Goal: Task Accomplishment & Management: Complete application form

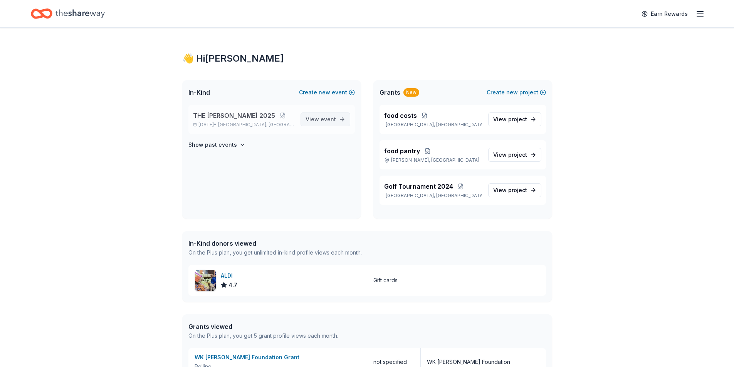
click at [330, 124] on span "View event" at bounding box center [321, 119] width 30 height 9
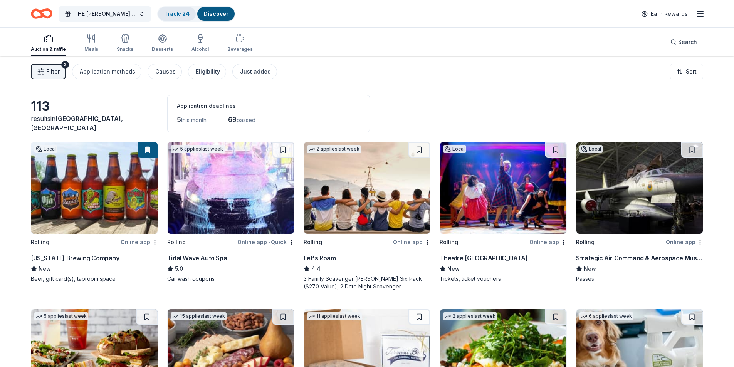
click at [166, 15] on link "Track · 24" at bounding box center [176, 13] width 25 height 7
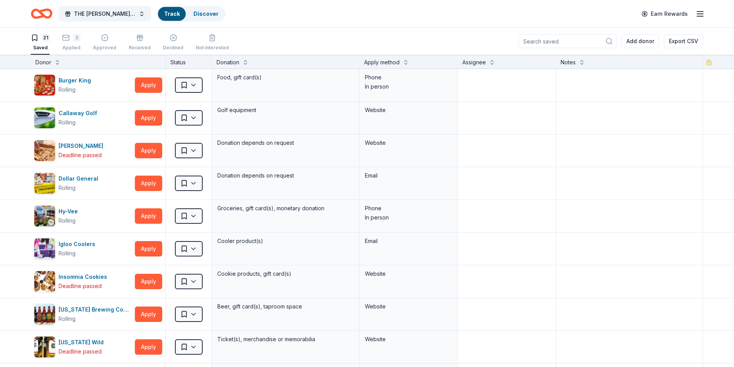
scroll to position [0, 0]
click at [154, 122] on button "Apply" at bounding box center [148, 117] width 27 height 15
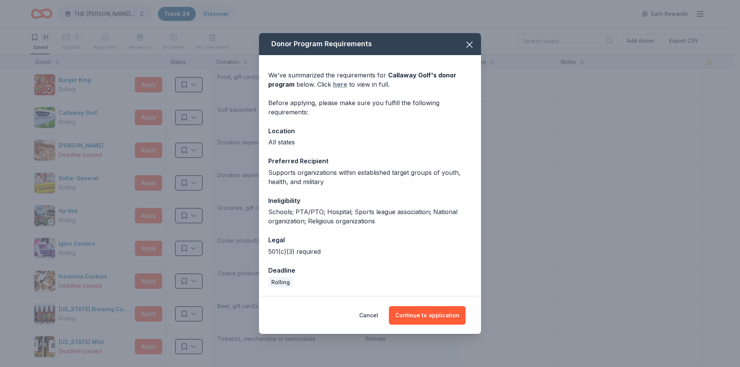
click at [339, 85] on link "here" at bounding box center [340, 84] width 14 height 9
click at [451, 317] on button "Continue to application" at bounding box center [427, 315] width 77 height 18
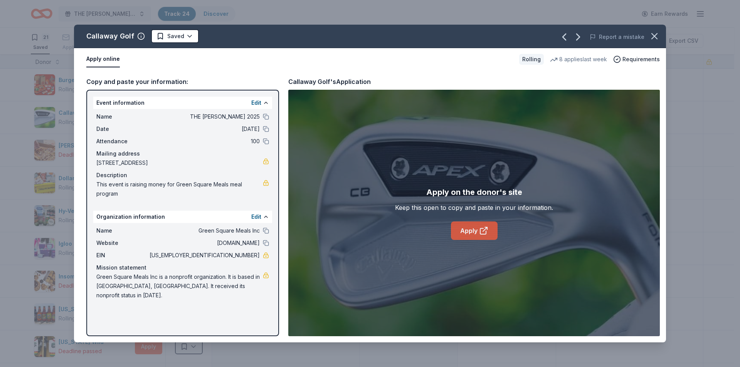
click at [461, 228] on link "Apply" at bounding box center [474, 231] width 47 height 18
click at [4, 67] on div "Callaway Golf Saved Report a mistake Apply online Rolling 8 applies last week R…" at bounding box center [370, 183] width 740 height 367
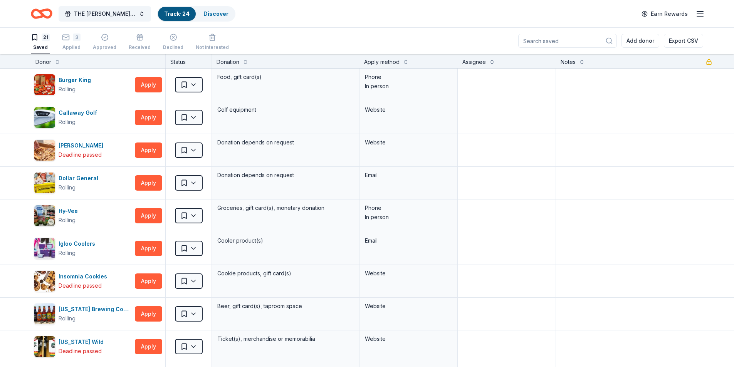
click at [135, 110] on button "Apply" at bounding box center [148, 117] width 27 height 15
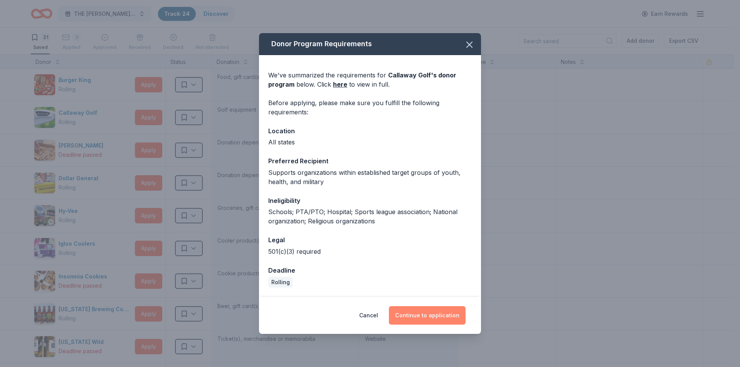
click at [437, 310] on button "Continue to application" at bounding box center [427, 315] width 77 height 18
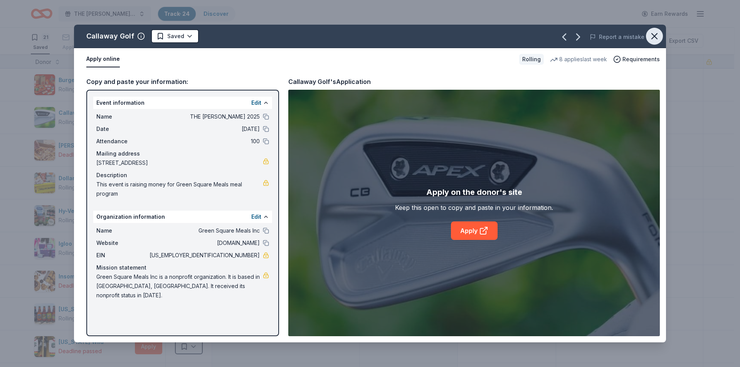
click at [657, 34] on icon "button" at bounding box center [654, 36] width 11 height 11
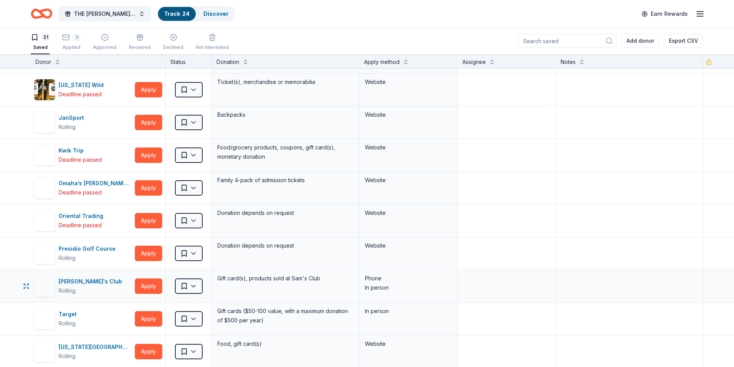
scroll to position [270, 0]
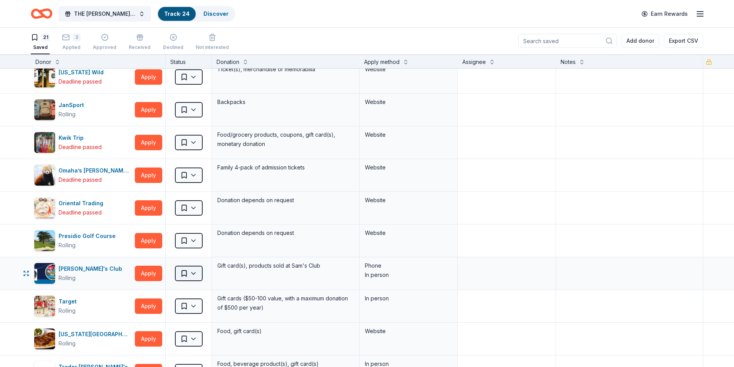
click at [198, 274] on html "THE LOCHER 2025 Track · 24 Discover Earn Rewards 21 Saved 3 Applied Approved Re…" at bounding box center [367, 183] width 734 height 367
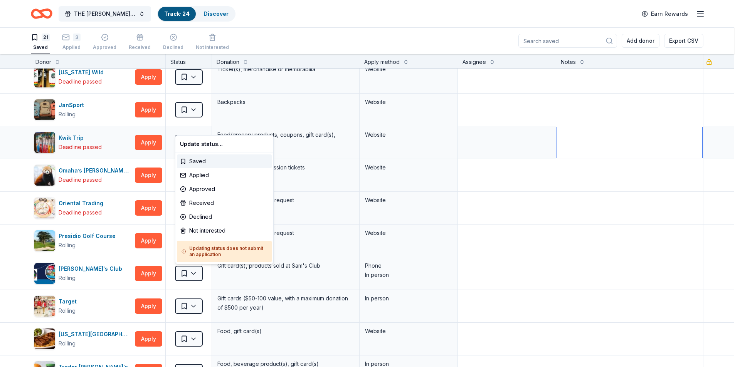
click at [686, 156] on html "THE LOCHER 2025 Track · 24 Discover Earn Rewards 21 Saved 3 Applied Approved Re…" at bounding box center [370, 183] width 740 height 367
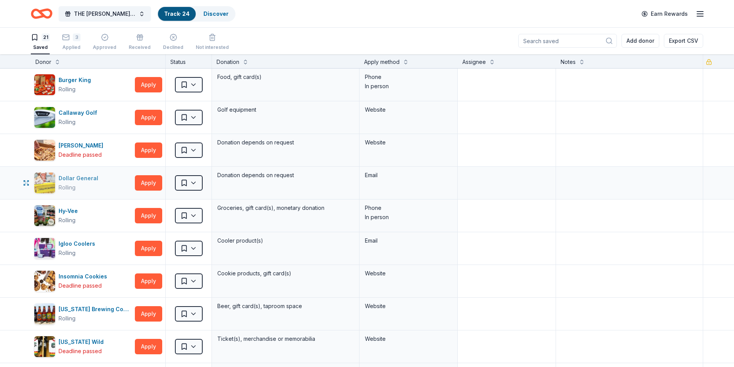
scroll to position [0, 0]
drag, startPoint x: 207, startPoint y: 20, endPoint x: 200, endPoint y: 20, distance: 6.5
click at [209, 20] on div "Discover" at bounding box center [215, 14] width 37 height 14
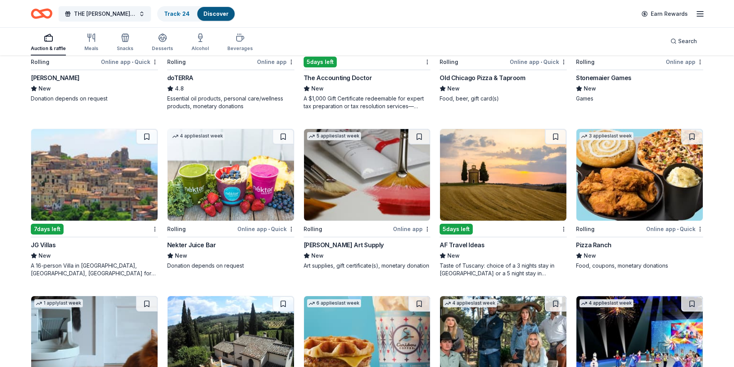
scroll to position [771, 0]
